Goal: Transaction & Acquisition: Book appointment/travel/reservation

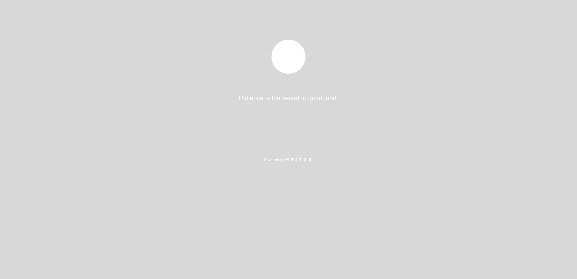
select select "es"
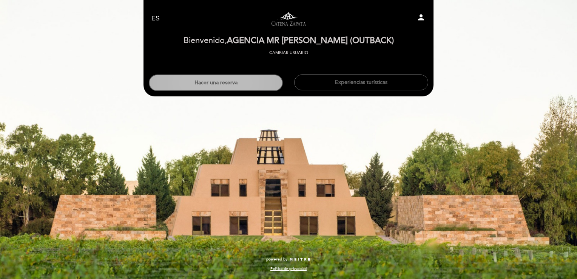
click at [230, 86] on button "Hacer una reserva" at bounding box center [216, 82] width 134 height 17
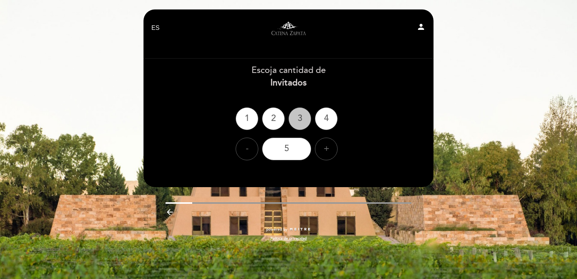
click at [293, 118] on div "3" at bounding box center [300, 118] width 23 height 23
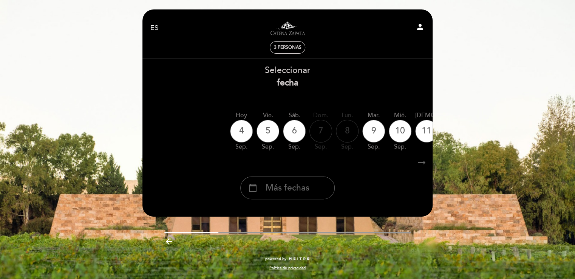
drag, startPoint x: 320, startPoint y: 181, endPoint x: 316, endPoint y: 142, distance: 39.1
click at [319, 181] on div "calendar_today Más fechas" at bounding box center [287, 187] width 94 height 23
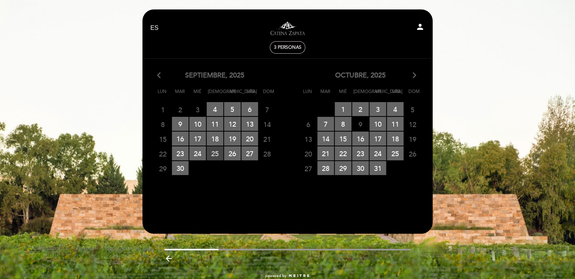
click at [214, 152] on span "25 RESERVAS DISPONIBLES" at bounding box center [215, 153] width 17 height 14
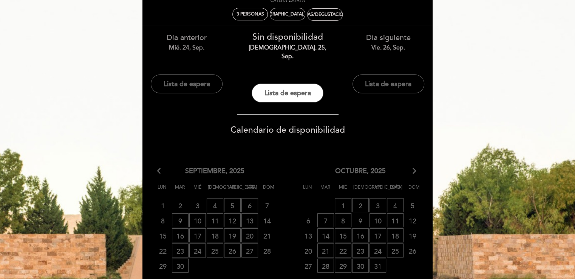
scroll to position [76, 0]
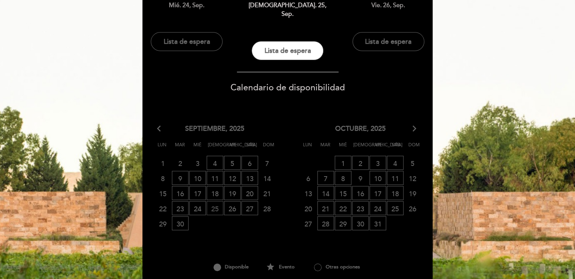
click at [218, 201] on span "25 LISTA DE ESPERA" at bounding box center [215, 208] width 17 height 14
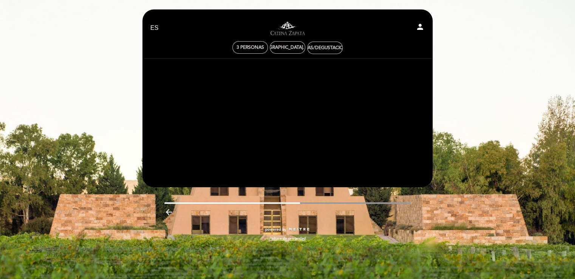
scroll to position [0, 0]
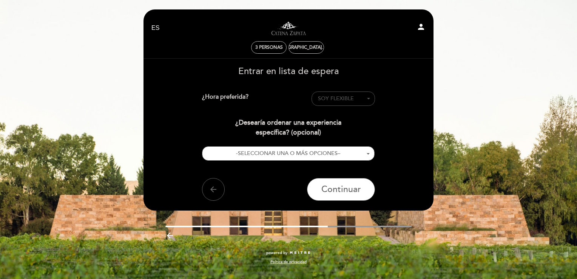
click at [357, 102] on span "SOY FLEXIBLE" at bounding box center [343, 99] width 51 height 8
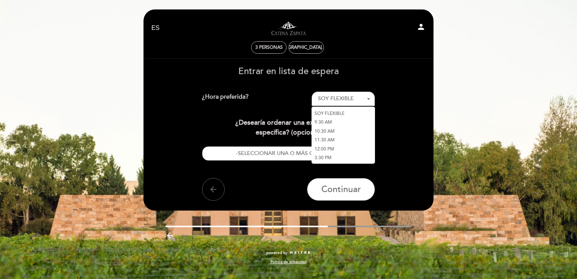
click at [339, 156] on link "3:30 PM" at bounding box center [343, 157] width 63 height 9
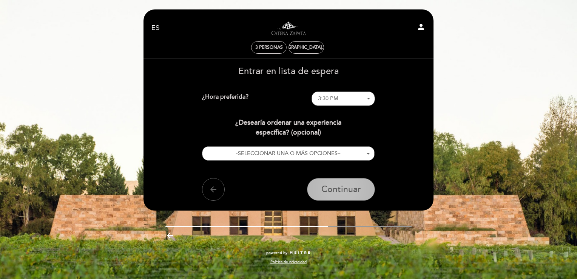
click at [363, 187] on button "Continuar" at bounding box center [341, 189] width 68 height 23
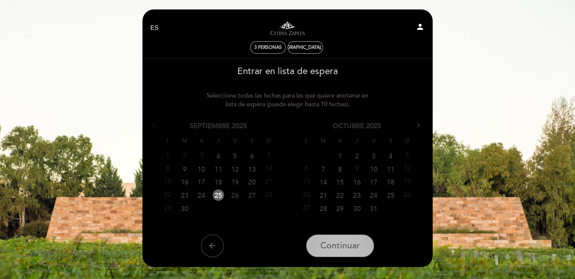
click at [329, 244] on span "Continuar" at bounding box center [340, 245] width 40 height 11
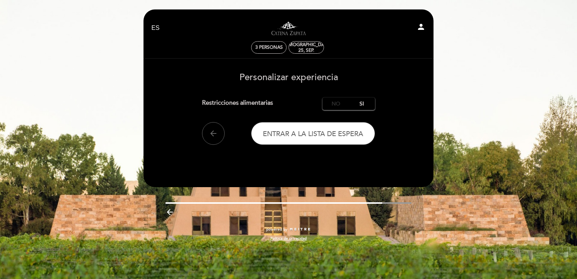
click at [338, 103] on label "No" at bounding box center [336, 103] width 26 height 12
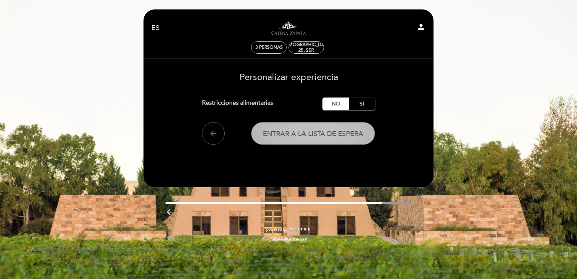
click at [299, 138] on button "Entrar a la lista de espera" at bounding box center [313, 133] width 124 height 23
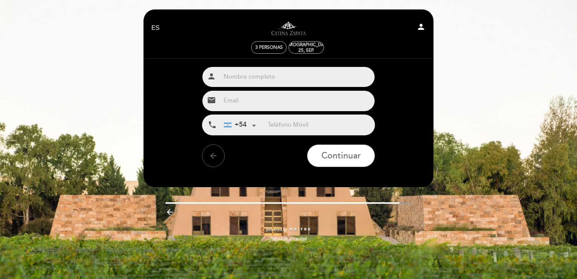
click at [298, 87] on div "person" at bounding box center [288, 76] width 173 height 21
click at [303, 79] on input "text" at bounding box center [298, 77] width 154 height 20
type input "OUTBACK - [PERSON_NAME]"
drag, startPoint x: 259, startPoint y: 97, endPoint x: 250, endPoint y: 103, distance: 11.2
click at [257, 97] on input "email" at bounding box center [298, 101] width 154 height 20
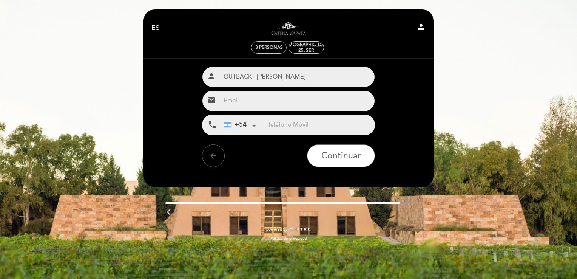
type input "[EMAIL_ADDRESS][DOMAIN_NAME]"
type input "02615753933"
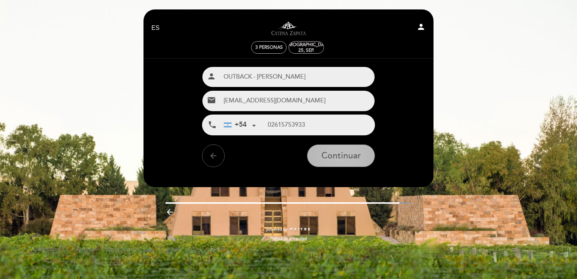
click at [360, 156] on span "Continuar" at bounding box center [341, 156] width 40 height 11
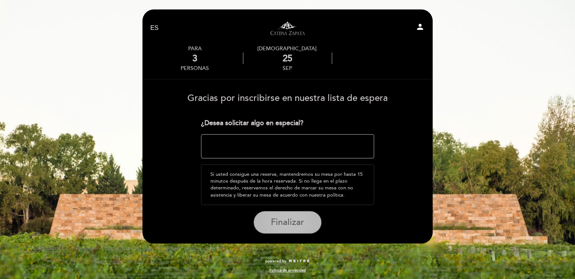
click at [287, 214] on button "Finalizar" at bounding box center [287, 222] width 68 height 23
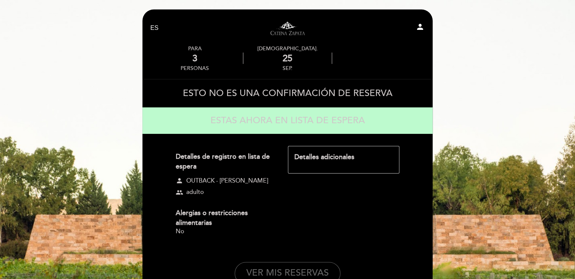
click at [422, 25] on icon "person" at bounding box center [419, 26] width 9 height 9
select select "es"
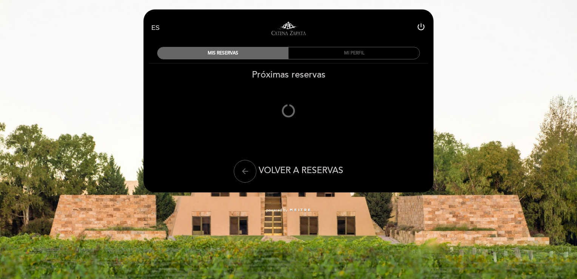
click at [347, 56] on div "MI PERFIL" at bounding box center [354, 53] width 131 height 12
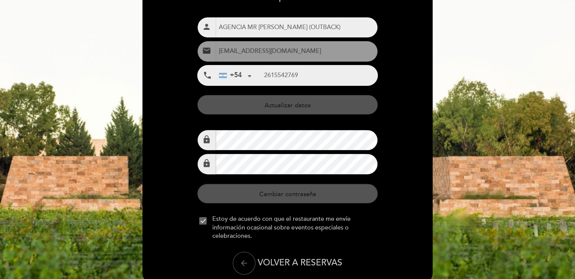
scroll to position [111, 0]
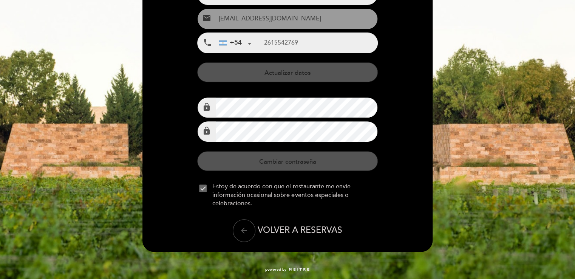
click at [250, 233] on button "arrow_back" at bounding box center [244, 230] width 23 height 23
select select "es"
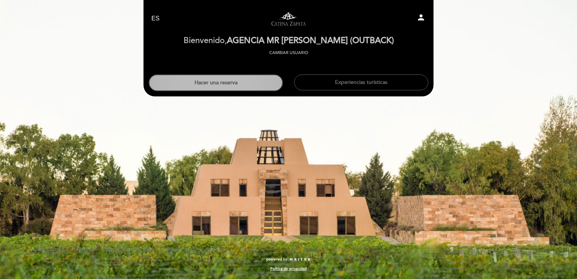
click at [250, 87] on button "Hacer una reserva" at bounding box center [216, 82] width 134 height 17
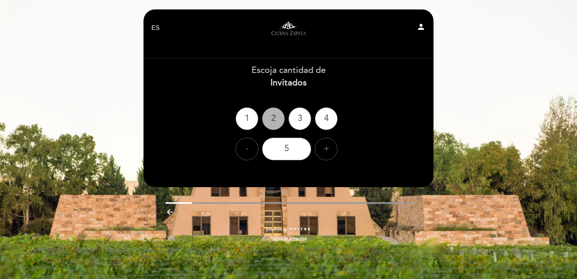
click at [274, 125] on div "2" at bounding box center [273, 118] width 23 height 23
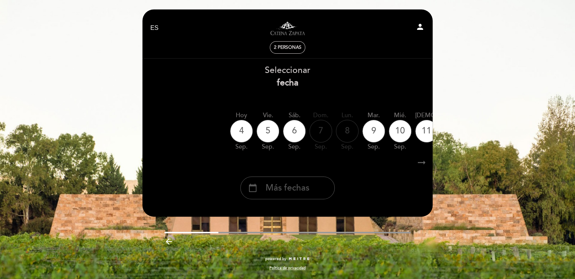
click at [295, 197] on div "calendar_today Más fechas" at bounding box center [287, 187] width 94 height 23
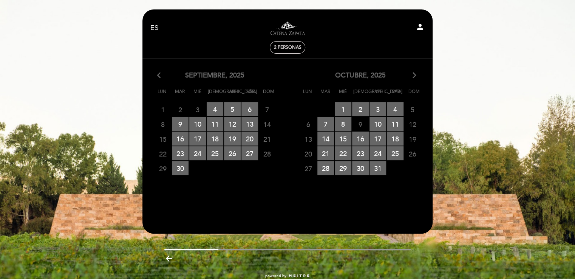
click at [412, 75] on icon "arrow_forward_ios" at bounding box center [414, 76] width 7 height 10
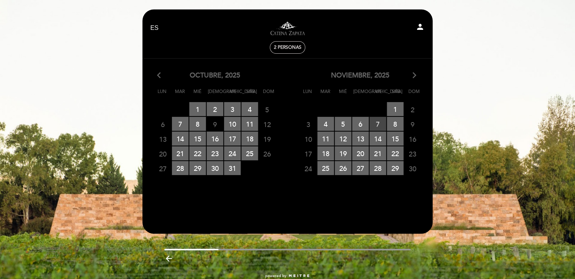
click at [377, 122] on span "7 RESERVAS DISPONIBLES" at bounding box center [377, 124] width 17 height 14
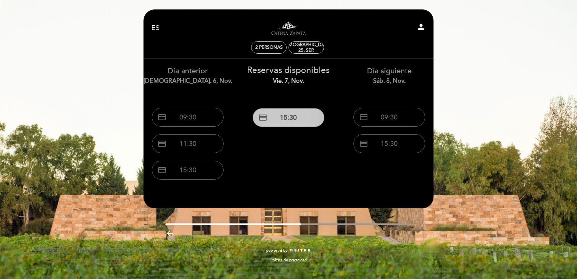
click at [272, 122] on button "credit_card 15:30" at bounding box center [289, 117] width 72 height 19
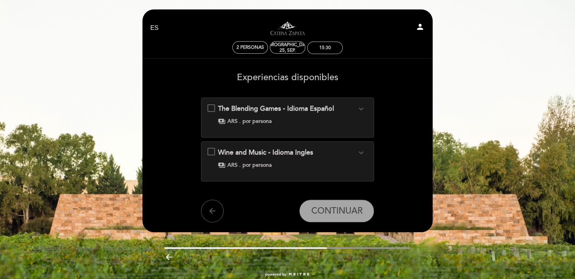
click at [212, 107] on div "The Blending Games - Idioma Español expand_more Elaborar un blend de vino, como…" at bounding box center [287, 114] width 161 height 21
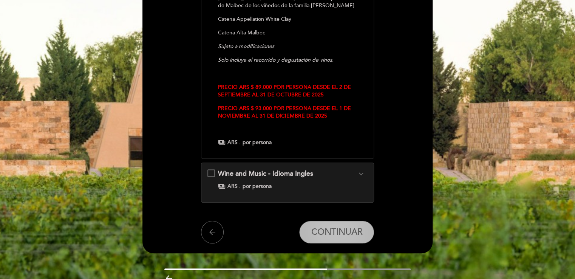
scroll to position [248, 0]
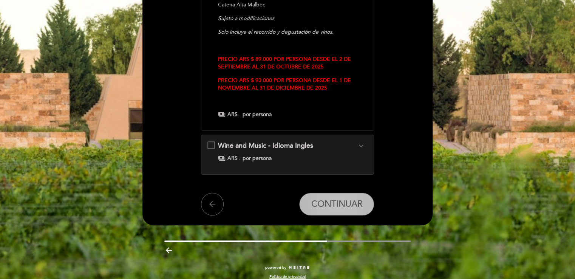
click at [364, 198] on button "CONTINUAR" at bounding box center [336, 204] width 75 height 23
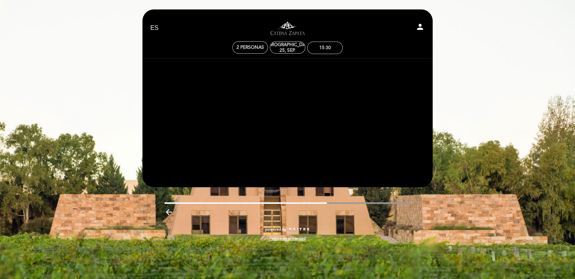
scroll to position [0, 0]
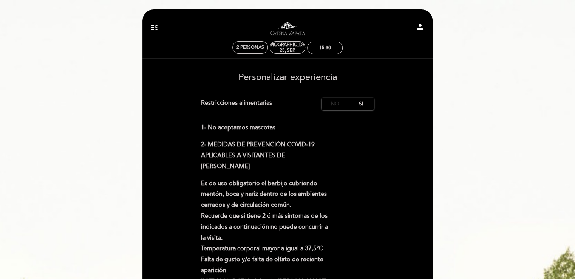
click at [324, 99] on label "No" at bounding box center [334, 103] width 26 height 12
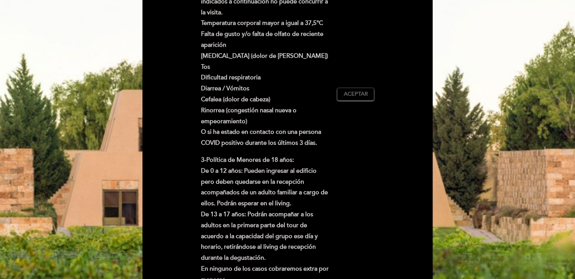
scroll to position [227, 0]
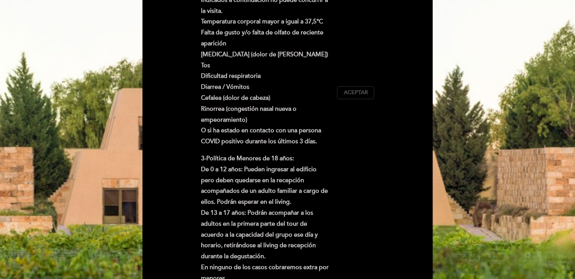
click at [364, 93] on span "Aceptar" at bounding box center [355, 93] width 24 height 8
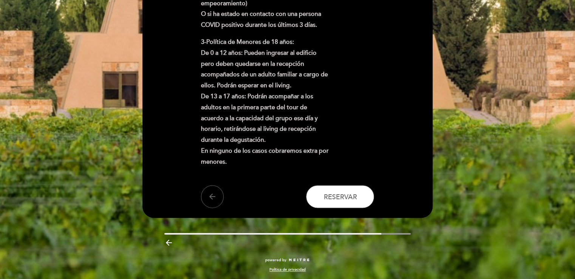
scroll to position [343, 0]
click at [344, 193] on span "Reservar" at bounding box center [339, 196] width 33 height 8
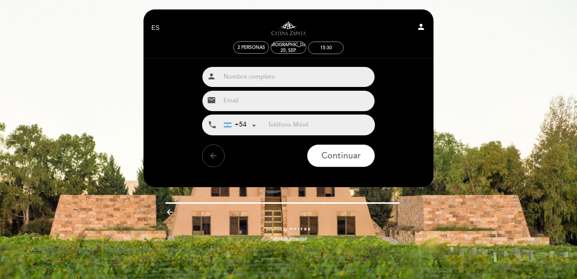
click at [268, 81] on input "text" at bounding box center [298, 77] width 154 height 20
paste input "[PERSON_NAME]"
type input "OUTBACK - [PERSON_NAME]"
click at [253, 107] on input "email" at bounding box center [298, 101] width 154 height 20
type input "[EMAIL_ADDRESS][DOMAIN_NAME]"
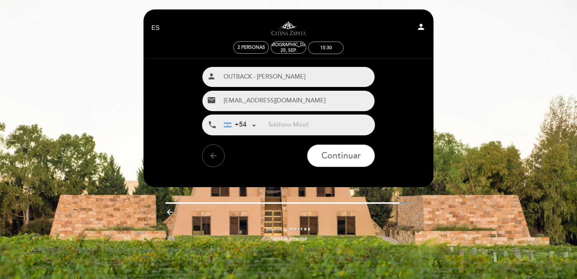
type input "02615753933"
click at [325, 156] on span "Continuar" at bounding box center [341, 156] width 40 height 11
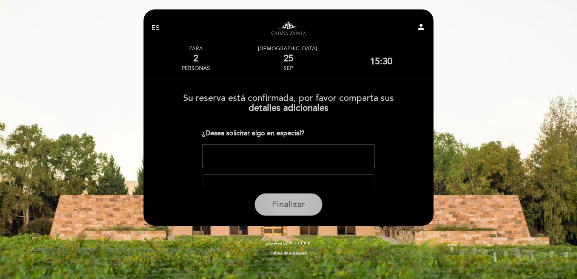
click at [278, 202] on span "Finalizar" at bounding box center [288, 204] width 33 height 11
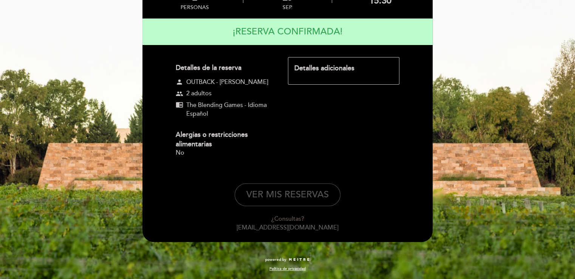
scroll to position [69, 0]
click at [287, 195] on button "VER MIS RESERVAS" at bounding box center [288, 194] width 106 height 23
select select "es"
